Goal: Information Seeking & Learning: Check status

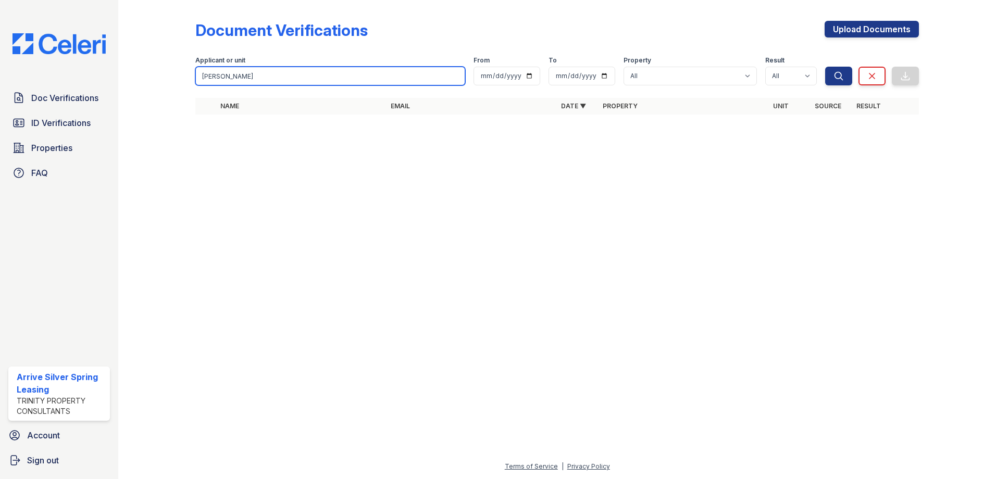
click at [230, 78] on input "Wicks" at bounding box center [330, 76] width 270 height 19
type input "W"
type input "VEntura"
click at [825, 67] on button "Search" at bounding box center [838, 76] width 27 height 19
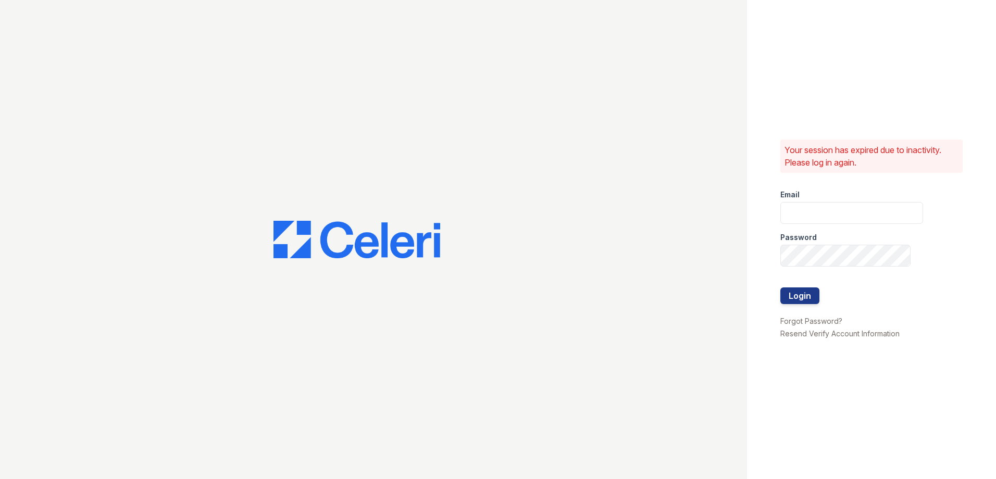
type input "Arrivesilverspring@trinity-pm.com"
click at [792, 294] on button "Login" at bounding box center [799, 296] width 39 height 17
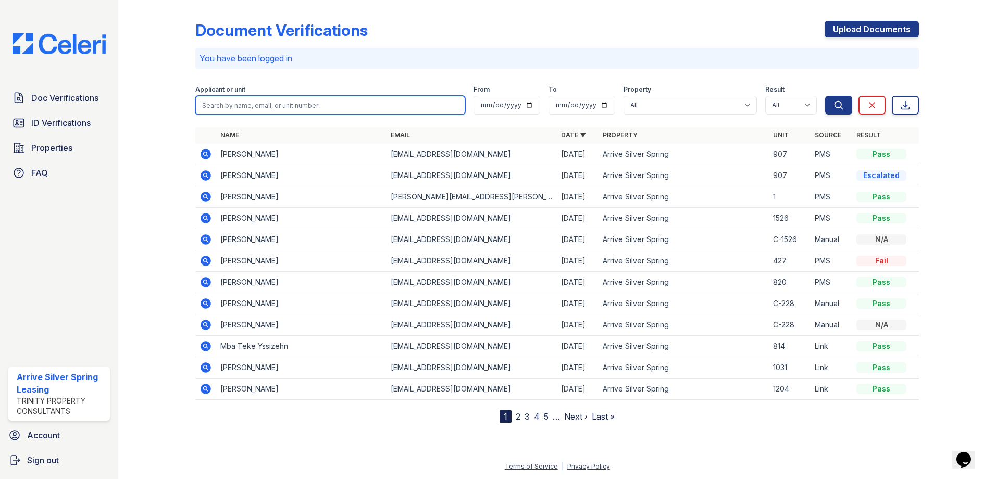
click at [241, 103] on input "search" at bounding box center [330, 105] width 270 height 19
type input "Ventura"
click at [825, 96] on button "Search" at bounding box center [838, 105] width 27 height 19
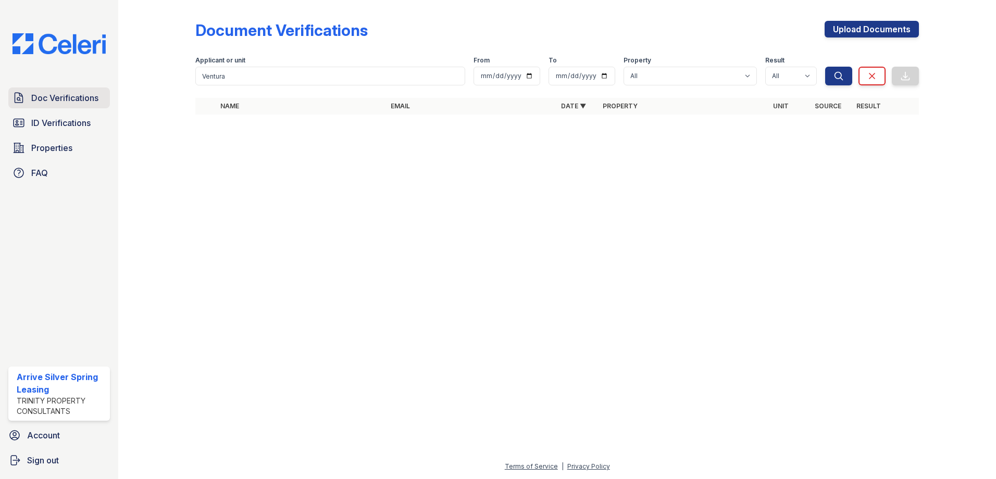
click at [91, 104] on span "Doc Verifications" at bounding box center [64, 98] width 67 height 13
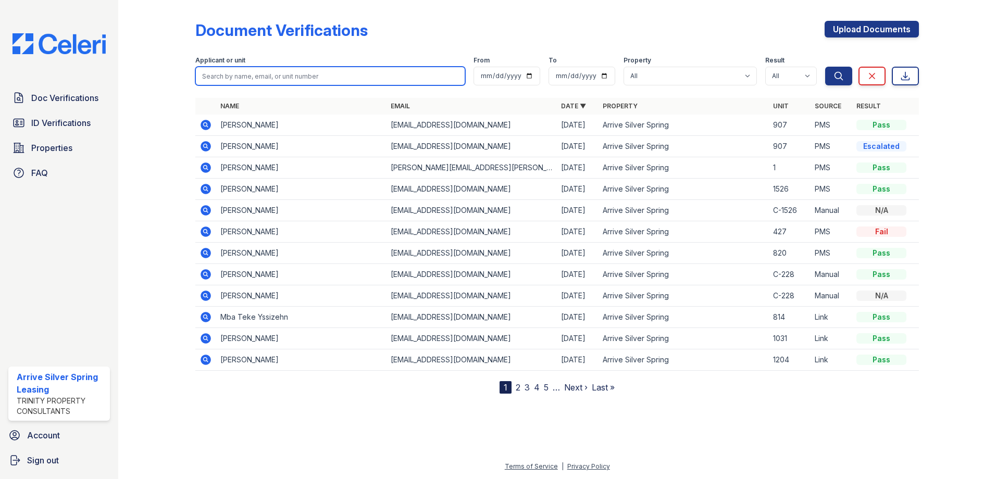
click at [239, 76] on input "search" at bounding box center [330, 76] width 270 height 19
click at [179, 108] on div at bounding box center [165, 199] width 60 height 390
click at [203, 144] on icon at bounding box center [206, 146] width 10 height 10
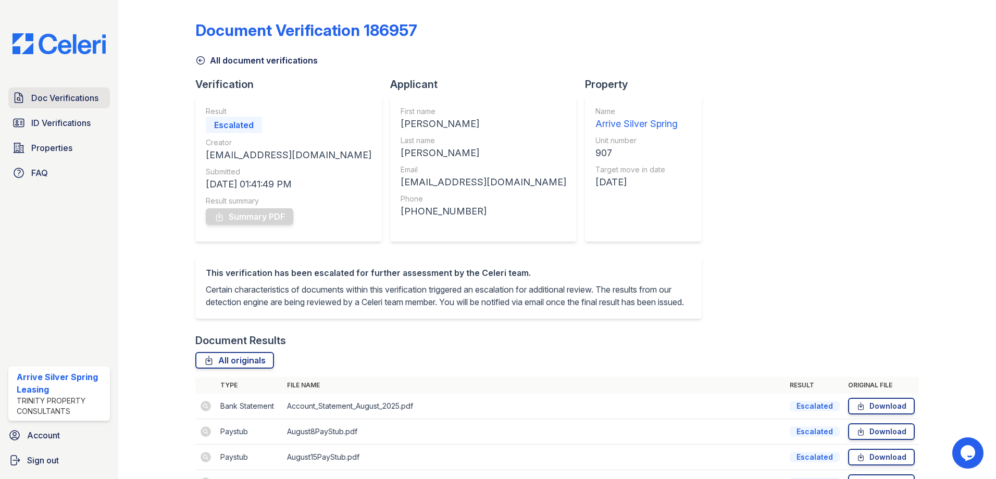
click at [73, 97] on span "Doc Verifications" at bounding box center [64, 98] width 67 height 13
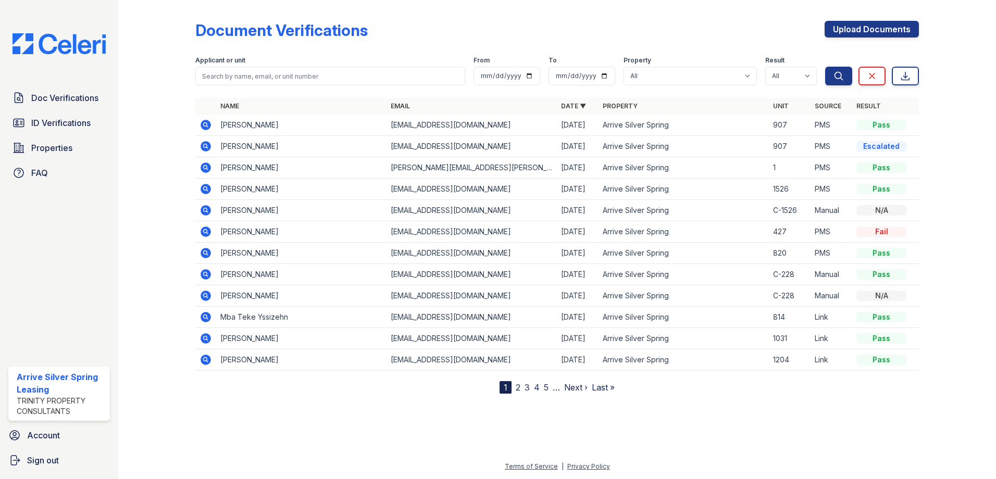
click at [209, 127] on icon at bounding box center [206, 125] width 10 height 10
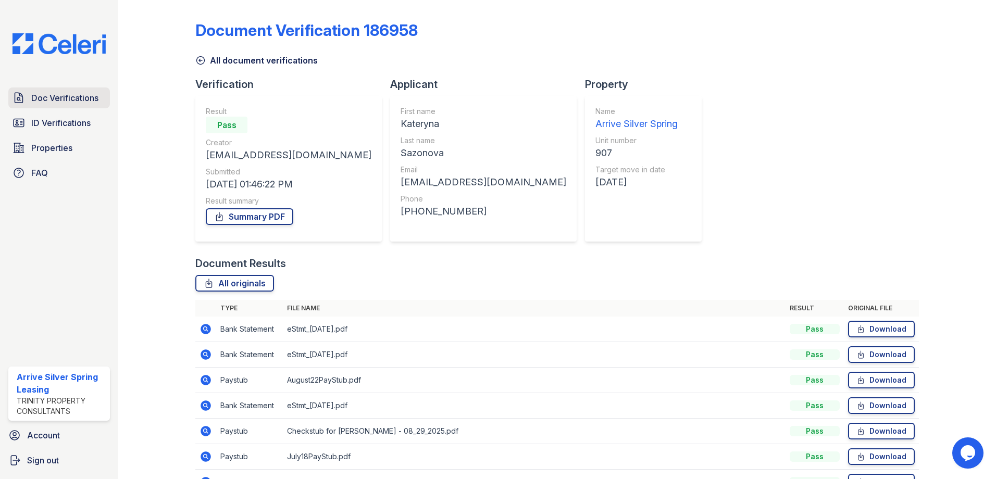
click at [82, 98] on span "Doc Verifications" at bounding box center [64, 98] width 67 height 13
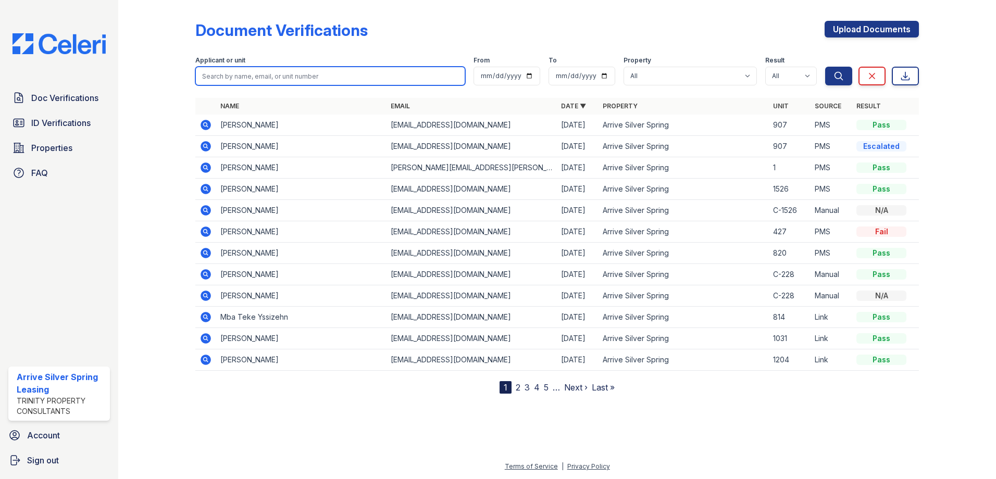
click at [306, 77] on input "search" at bounding box center [330, 76] width 270 height 19
type input "[PERSON_NAME]"
click at [825, 67] on button "Search" at bounding box center [838, 76] width 27 height 19
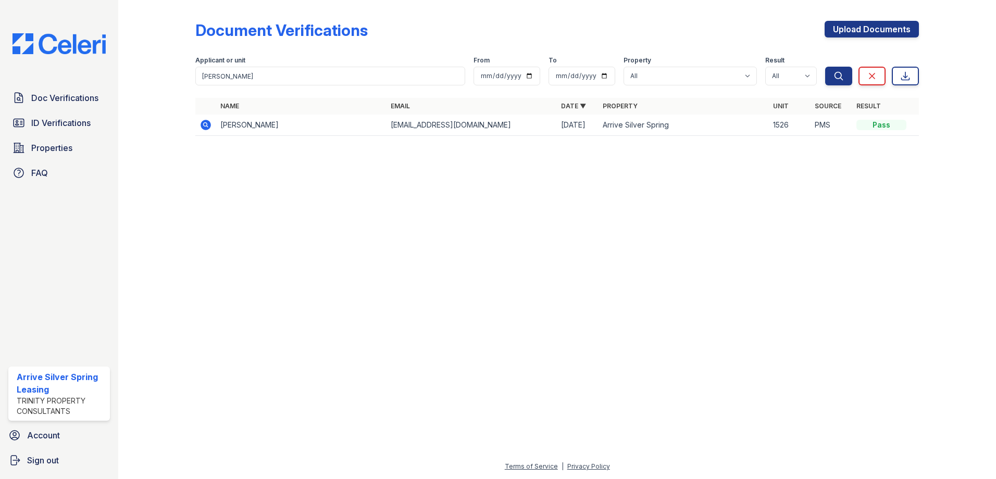
click at [207, 121] on icon at bounding box center [206, 125] width 10 height 10
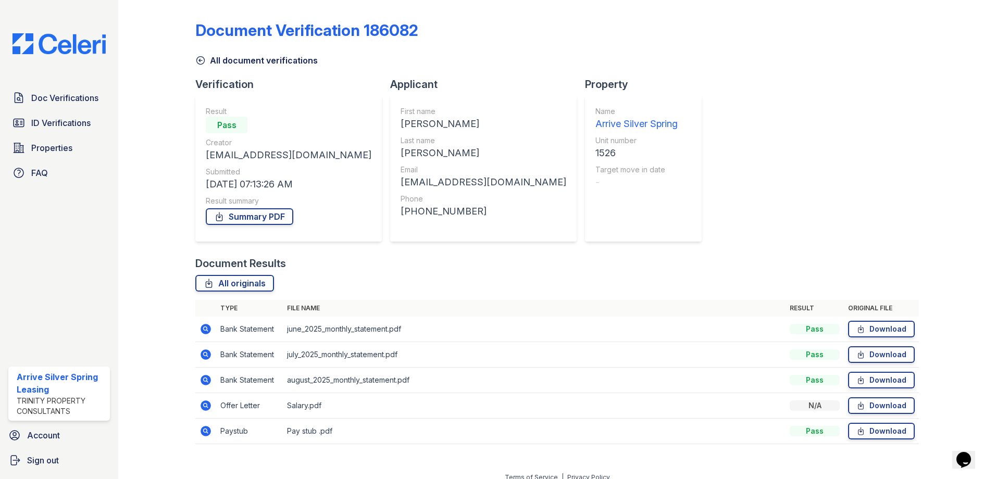
click at [206, 430] on icon at bounding box center [205, 431] width 13 height 13
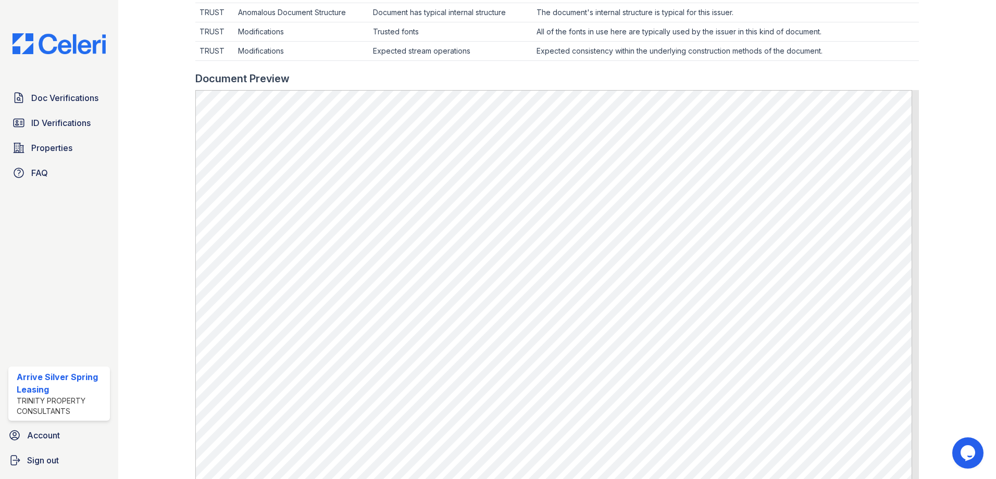
scroll to position [417, 0]
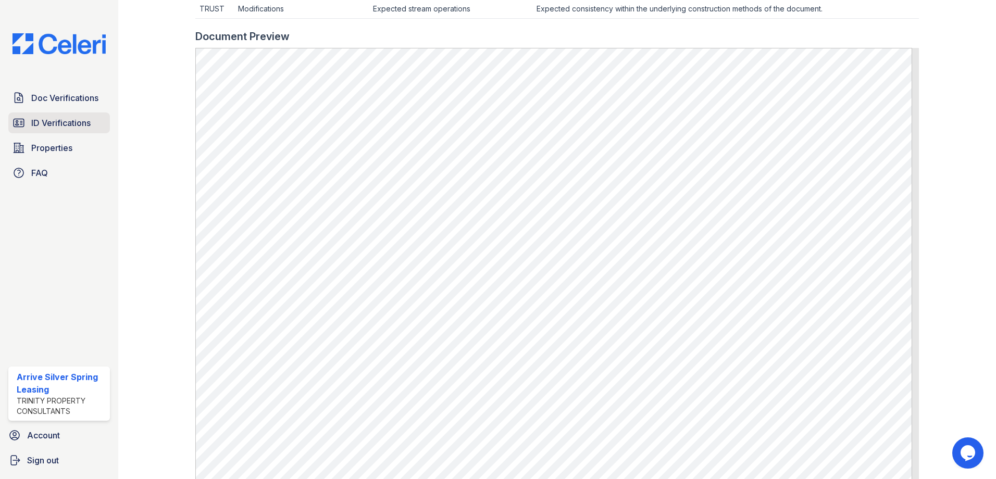
click at [72, 119] on span "ID Verifications" at bounding box center [60, 123] width 59 height 13
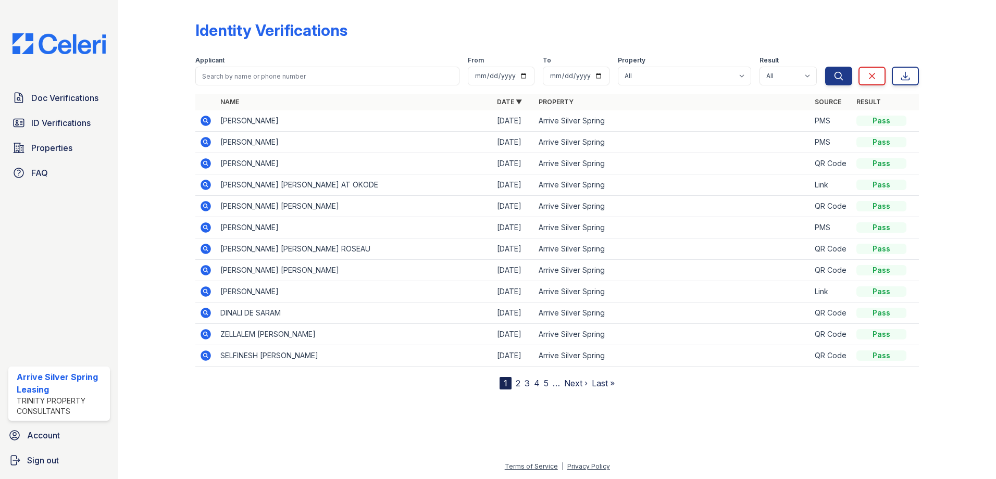
click at [210, 230] on icon at bounding box center [206, 227] width 10 height 10
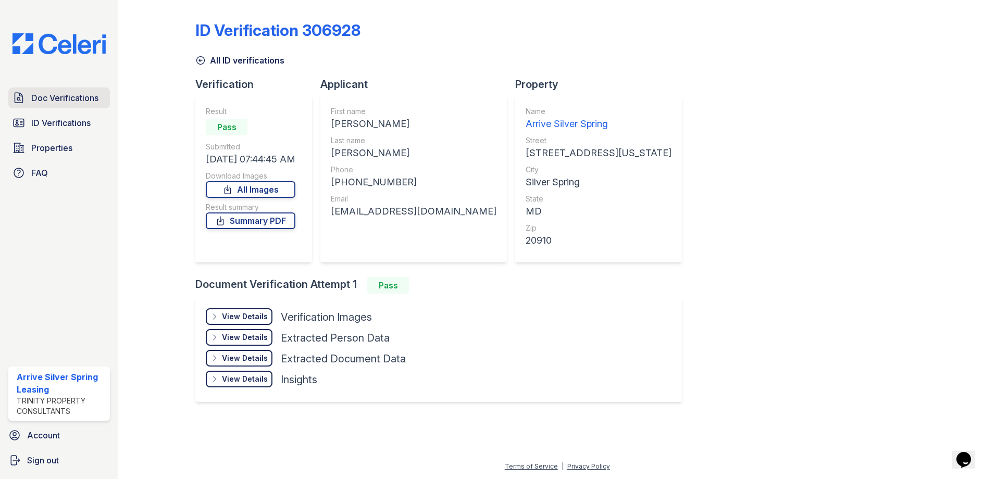
click at [90, 99] on span "Doc Verifications" at bounding box center [64, 98] width 67 height 13
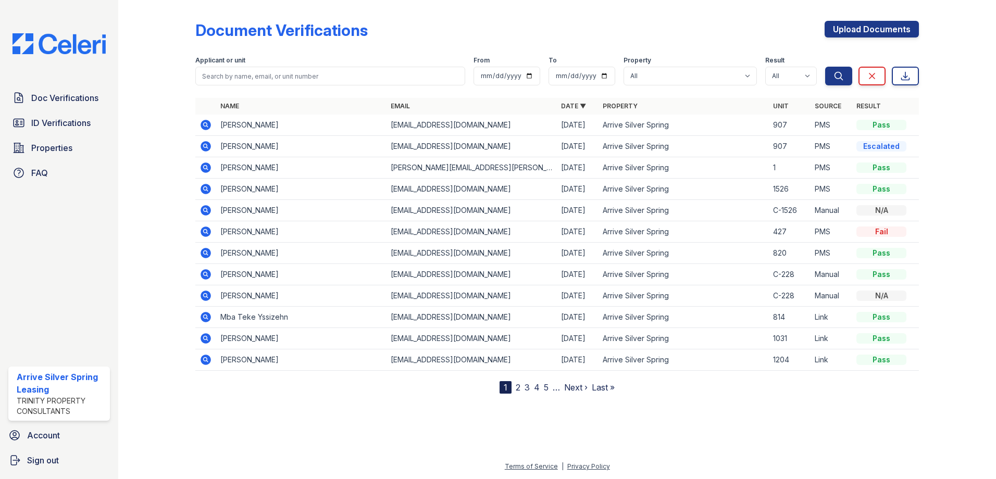
click at [209, 188] on icon at bounding box center [206, 189] width 10 height 10
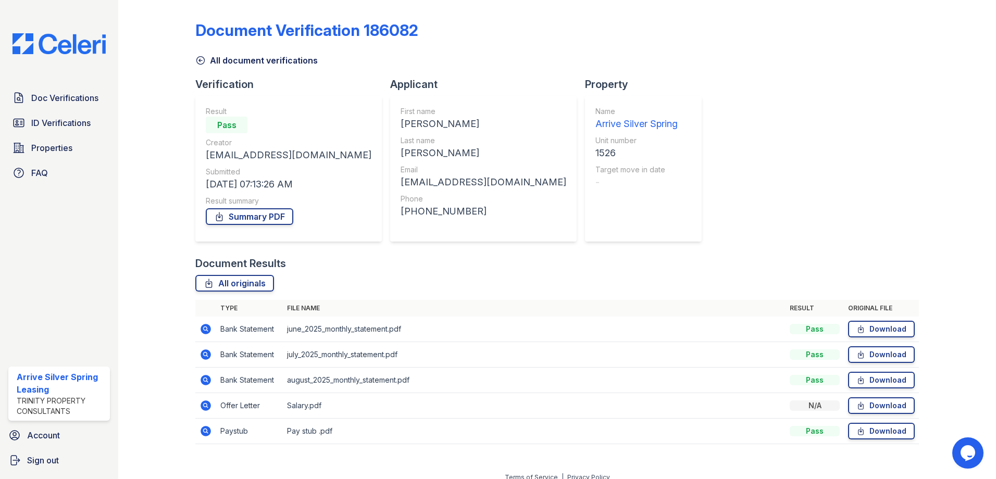
scroll to position [11, 0]
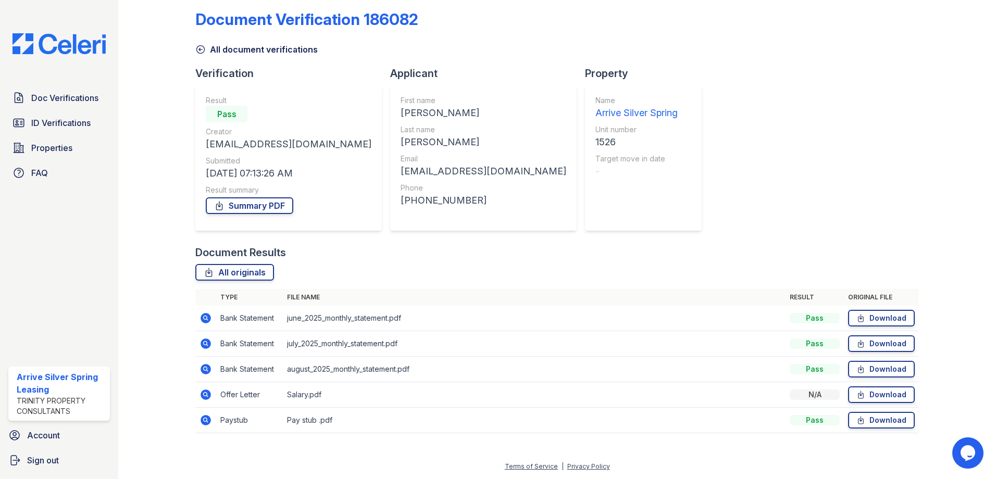
click at [209, 419] on icon at bounding box center [206, 420] width 10 height 10
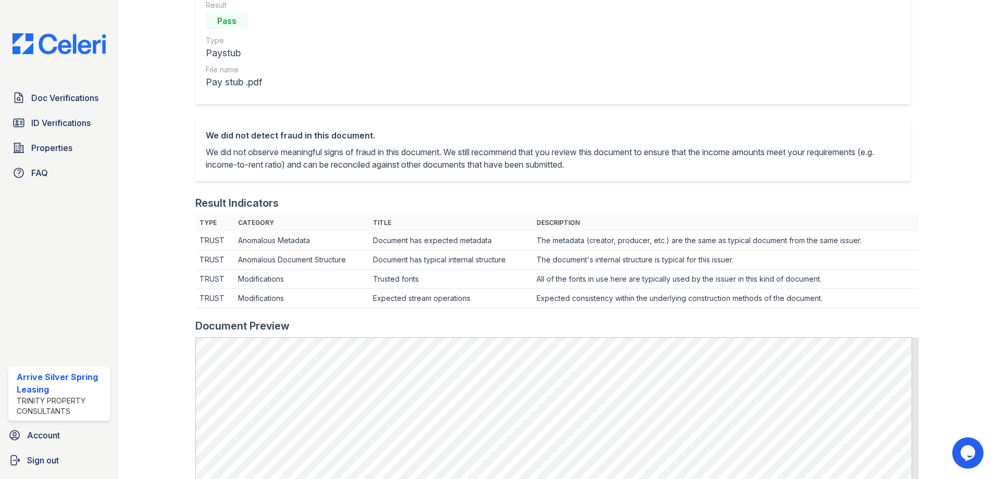
scroll to position [313, 0]
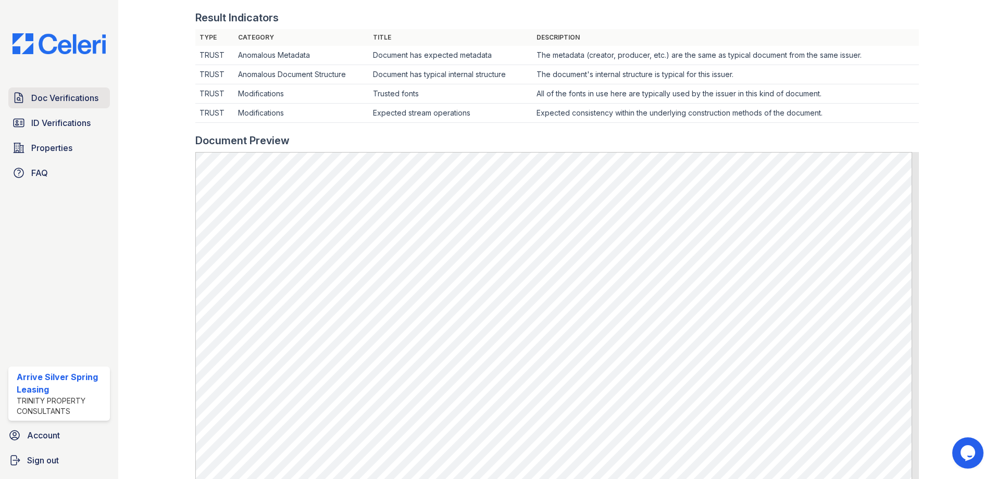
click at [58, 101] on span "Doc Verifications" at bounding box center [64, 98] width 67 height 13
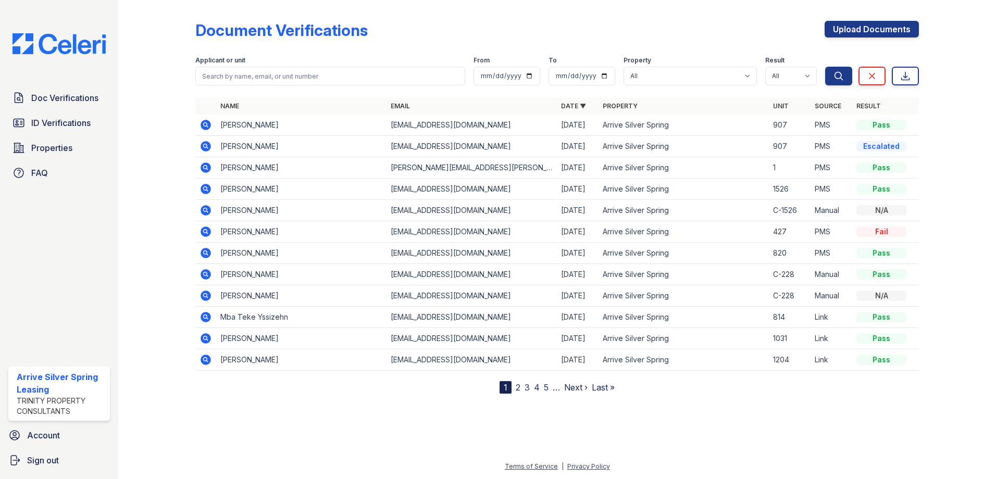
click at [208, 189] on icon at bounding box center [206, 189] width 10 height 10
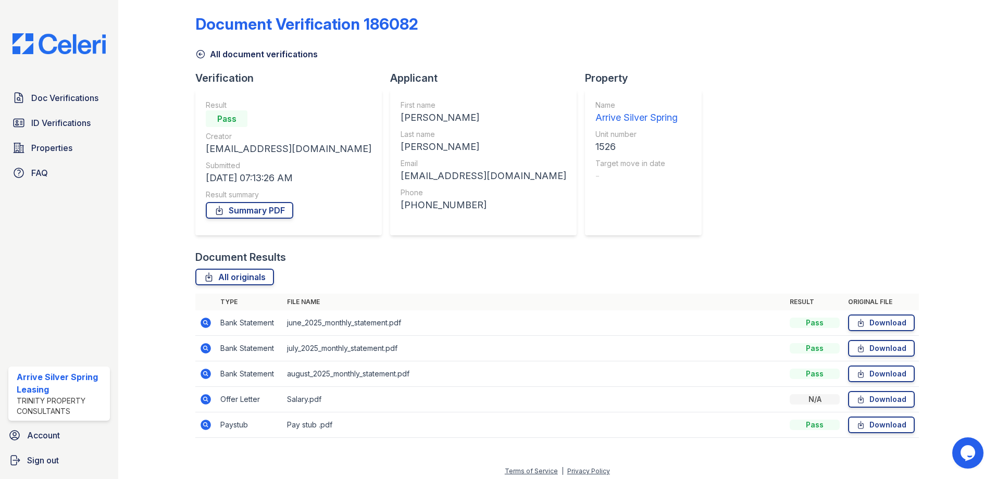
scroll to position [11, 0]
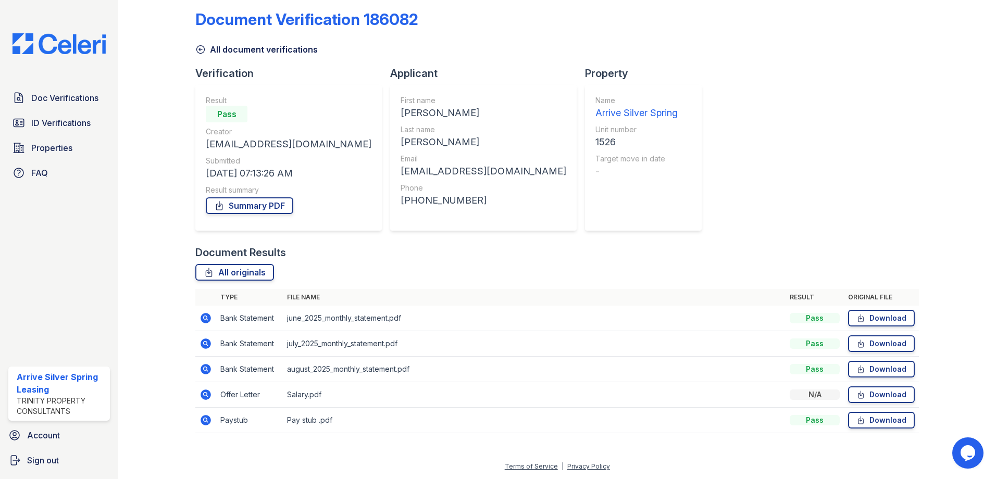
click at [203, 395] on icon at bounding box center [206, 395] width 10 height 10
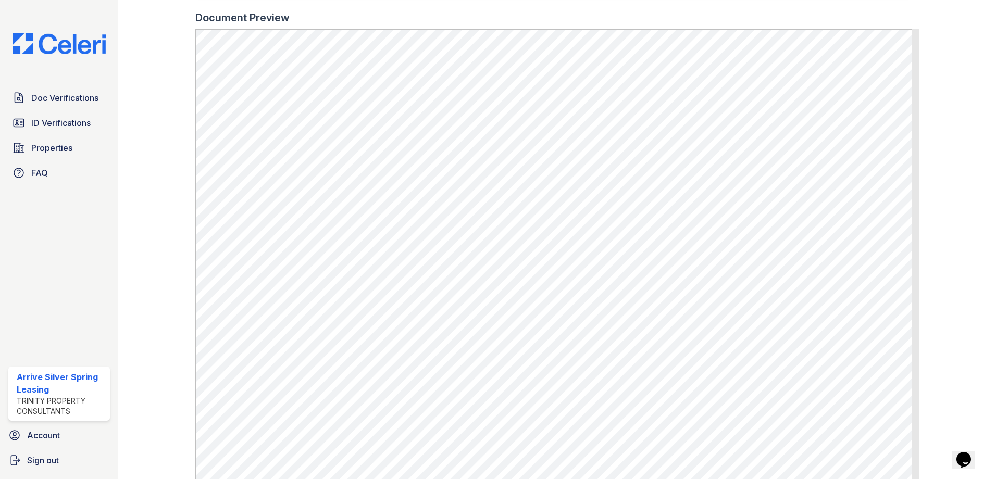
scroll to position [260, 0]
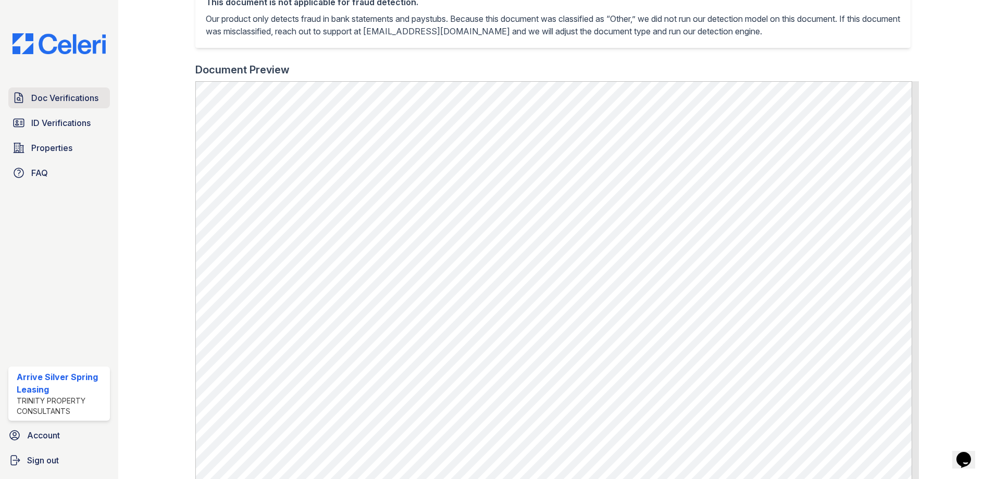
drag, startPoint x: 41, startPoint y: 101, endPoint x: 63, endPoint y: 102, distance: 22.4
click at [42, 101] on span "Doc Verifications" at bounding box center [64, 98] width 67 height 13
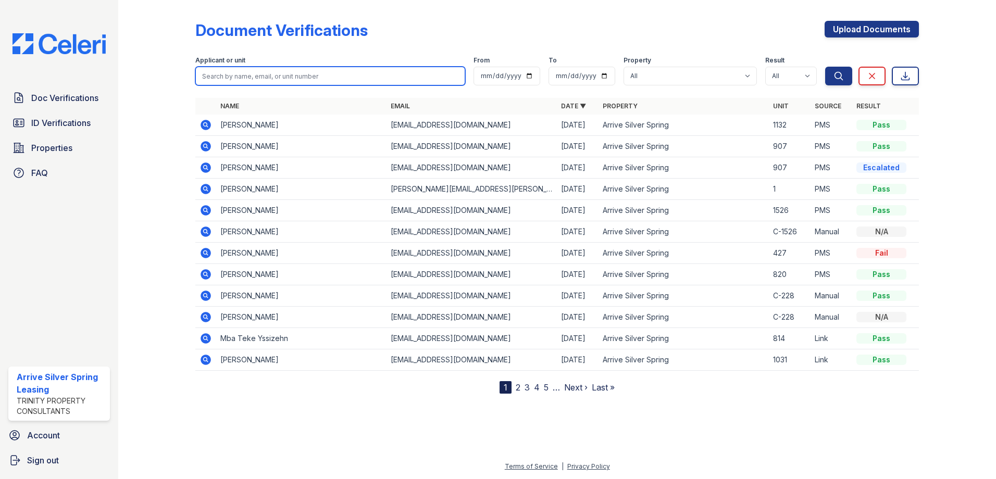
click at [259, 76] on input "search" at bounding box center [330, 76] width 270 height 19
type input "VEntura"
click at [825, 67] on button "Search" at bounding box center [838, 76] width 27 height 19
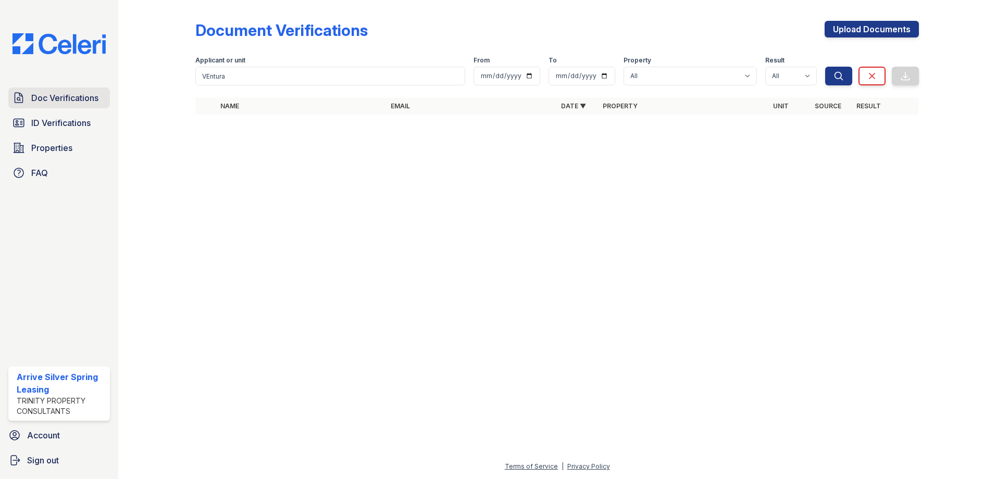
click at [34, 92] on span "Doc Verifications" at bounding box center [64, 98] width 67 height 13
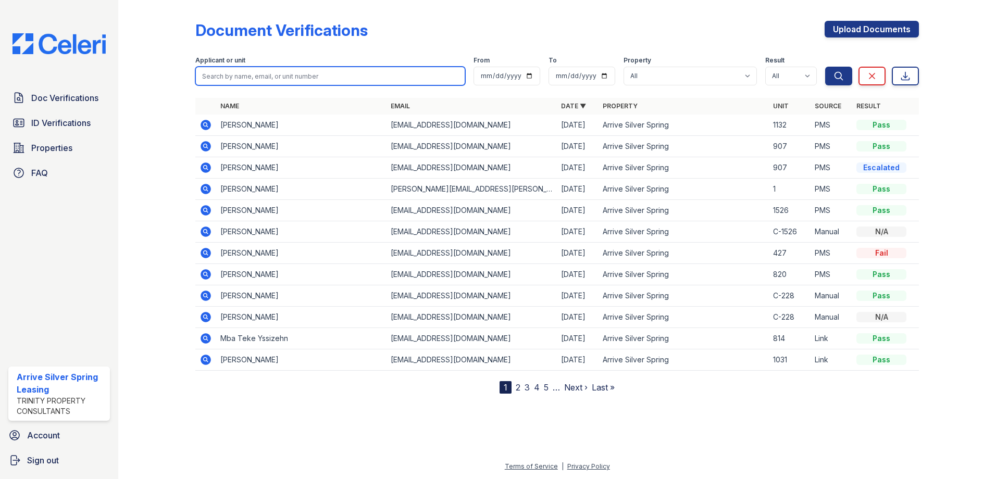
click at [266, 69] on input "search" at bounding box center [330, 76] width 270 height 19
type input "[PERSON_NAME]"
click at [825, 67] on button "Search" at bounding box center [838, 76] width 27 height 19
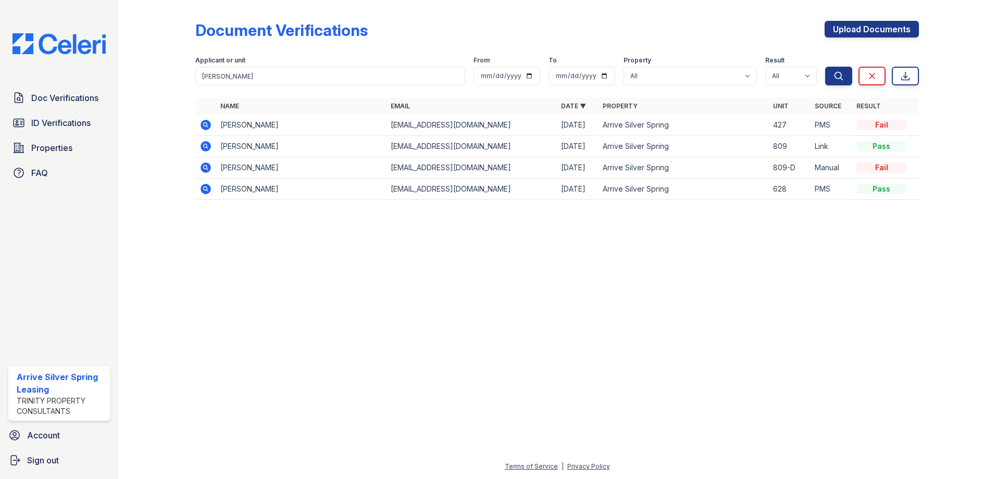
click at [207, 120] on icon at bounding box center [205, 125] width 13 height 13
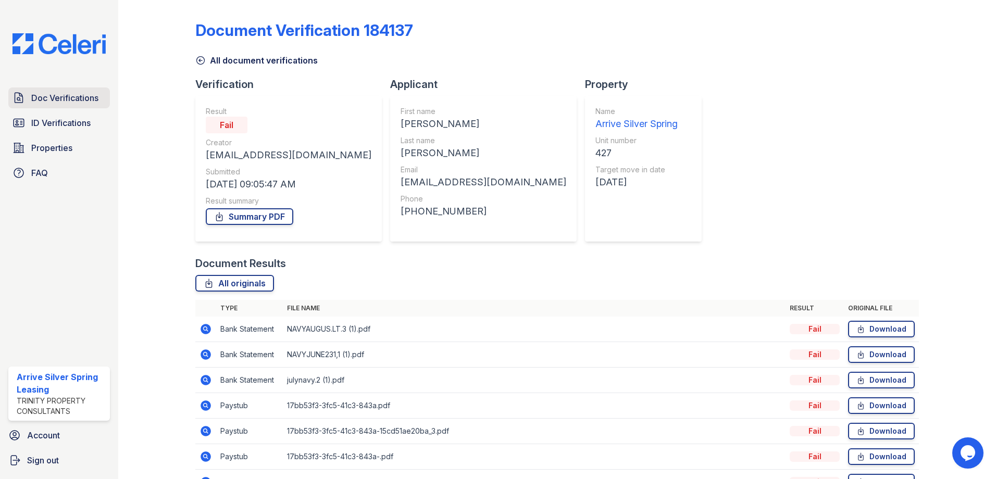
click at [62, 95] on span "Doc Verifications" at bounding box center [64, 98] width 67 height 13
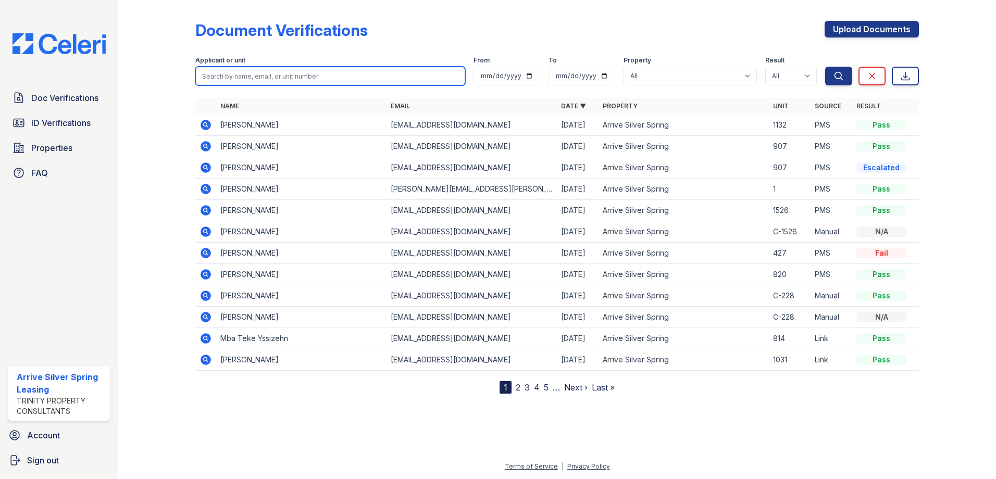
click at [216, 73] on input "search" at bounding box center [330, 76] width 270 height 19
type input "[PERSON_NAME]"
click at [825, 67] on button "Search" at bounding box center [838, 76] width 27 height 19
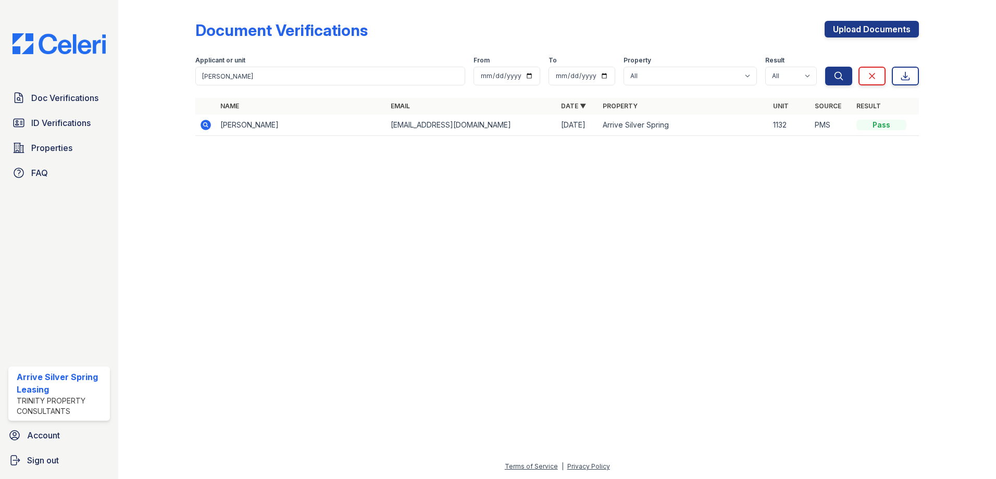
click at [201, 126] on icon at bounding box center [206, 125] width 10 height 10
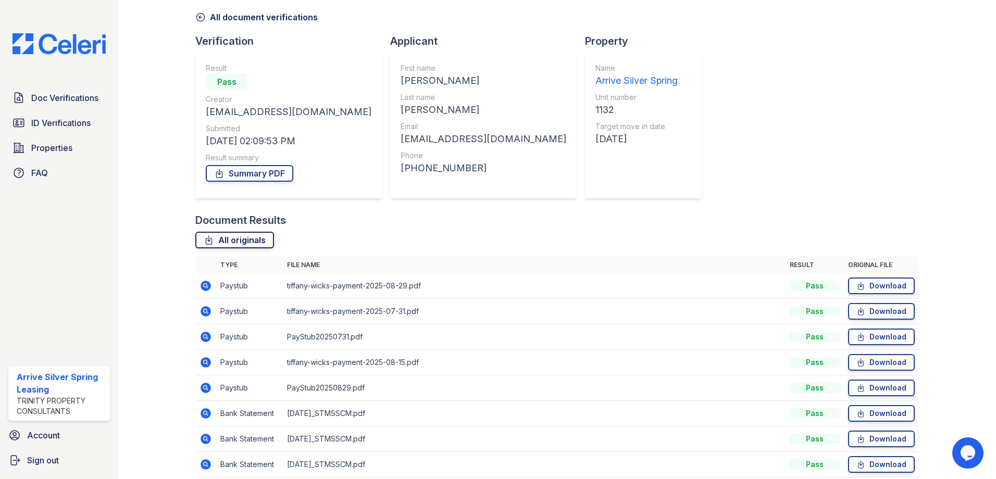
scroll to position [88, 0]
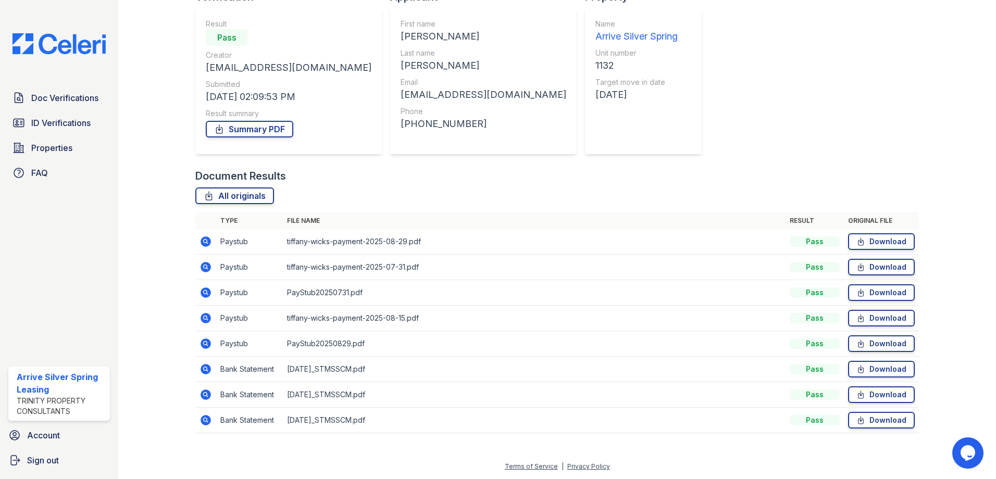
click at [206, 319] on icon at bounding box center [205, 318] width 13 height 13
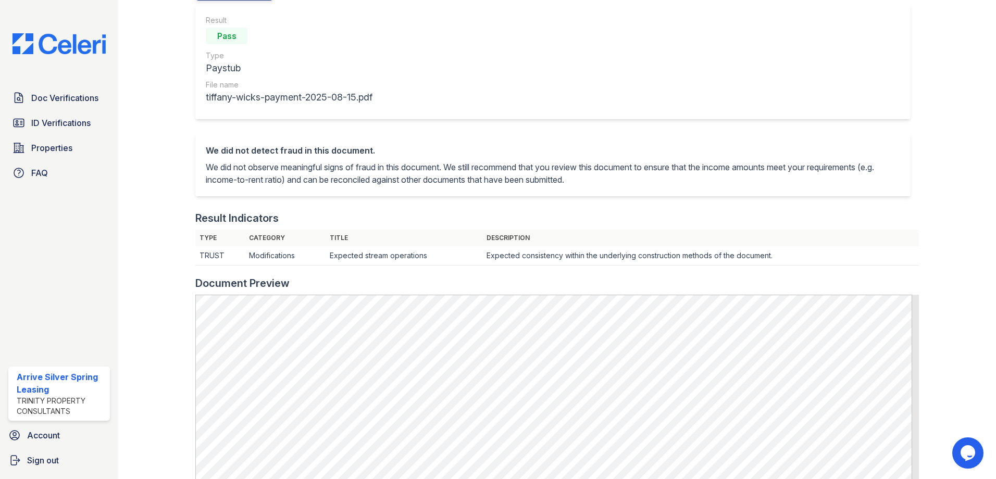
scroll to position [104, 0]
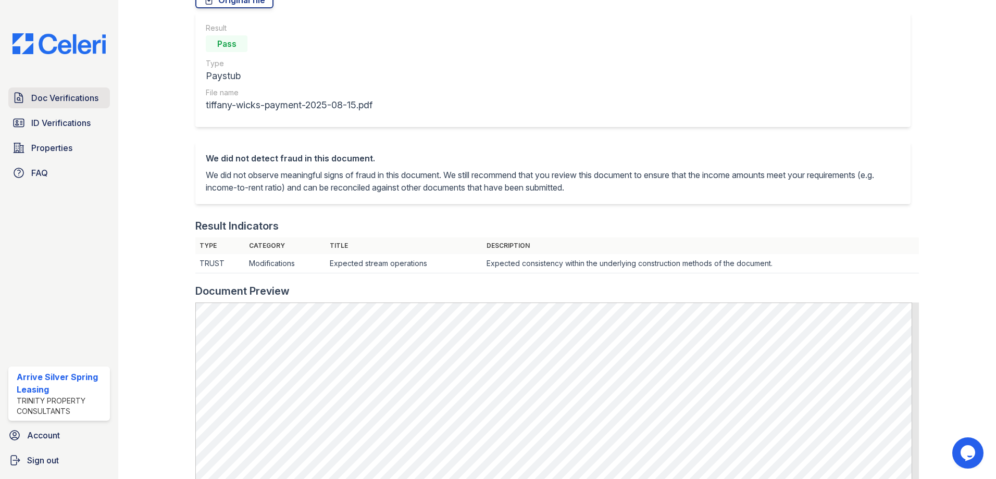
click at [60, 103] on span "Doc Verifications" at bounding box center [64, 98] width 67 height 13
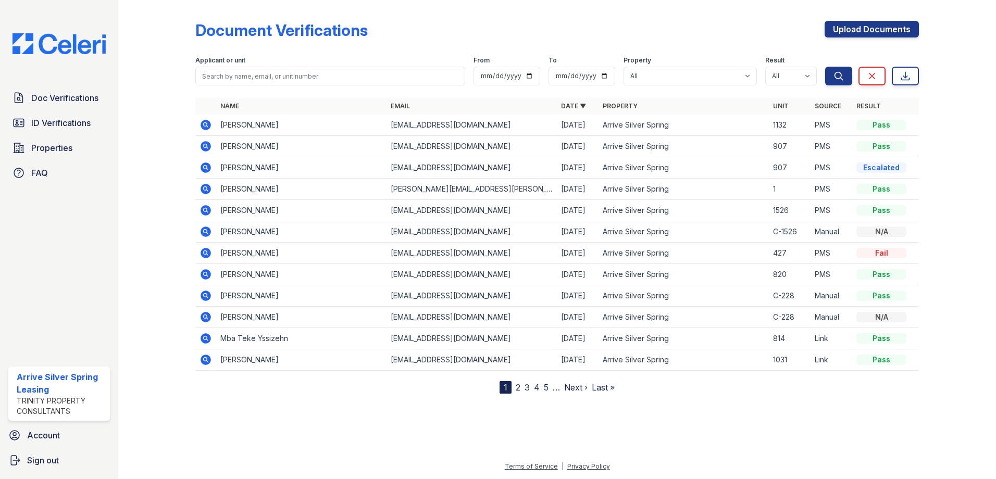
click at [206, 123] on icon at bounding box center [205, 125] width 13 height 13
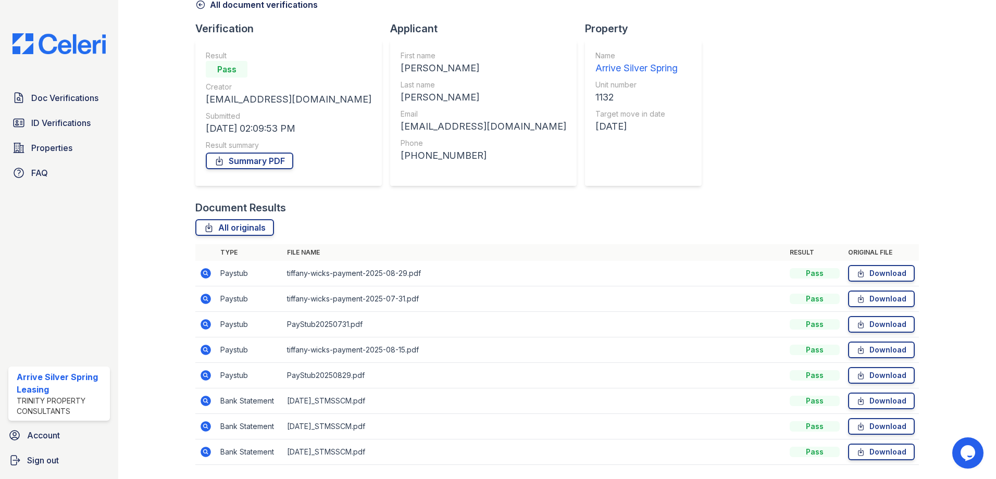
scroll to position [88, 0]
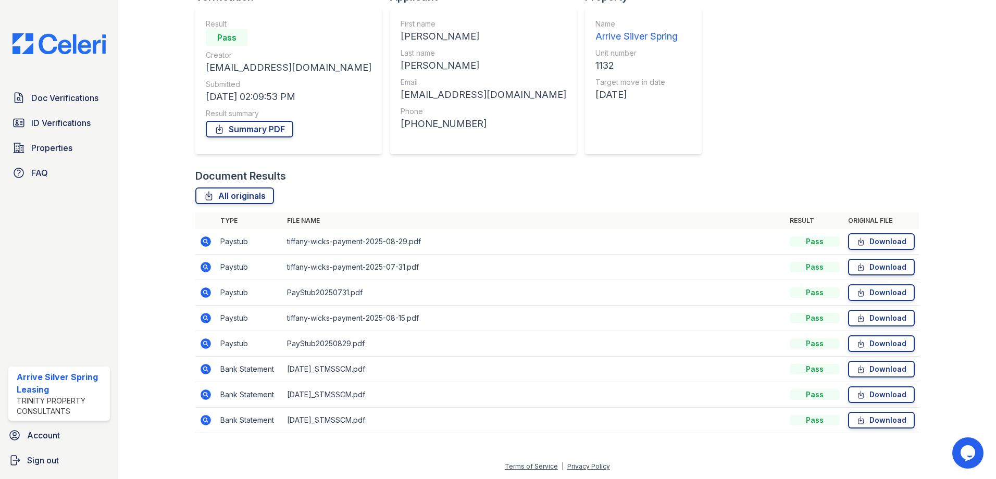
click at [203, 346] on icon at bounding box center [206, 344] width 10 height 10
